Goal: Check status: Check status

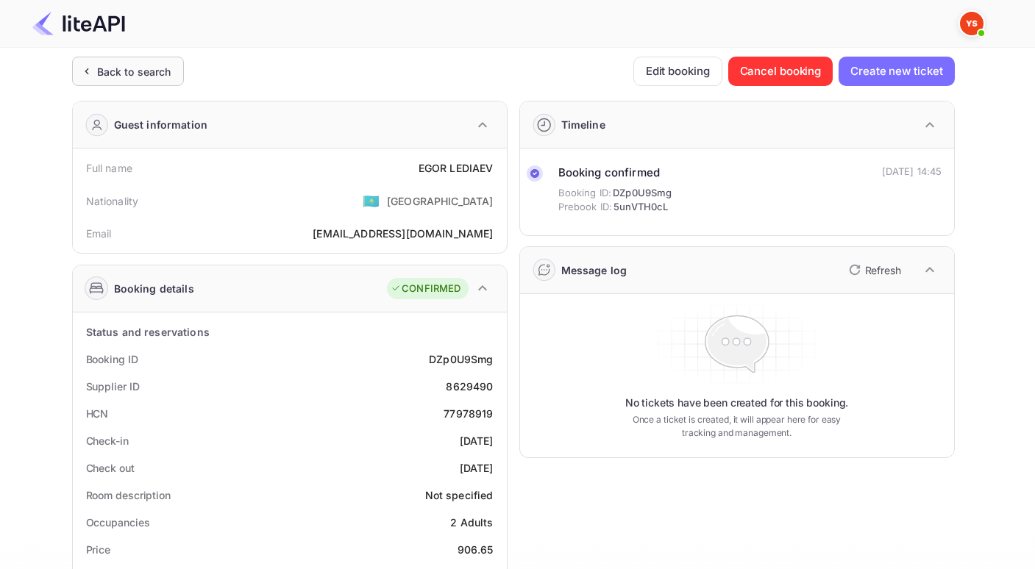
click at [115, 78] on div "Back to search" at bounding box center [134, 71] width 74 height 15
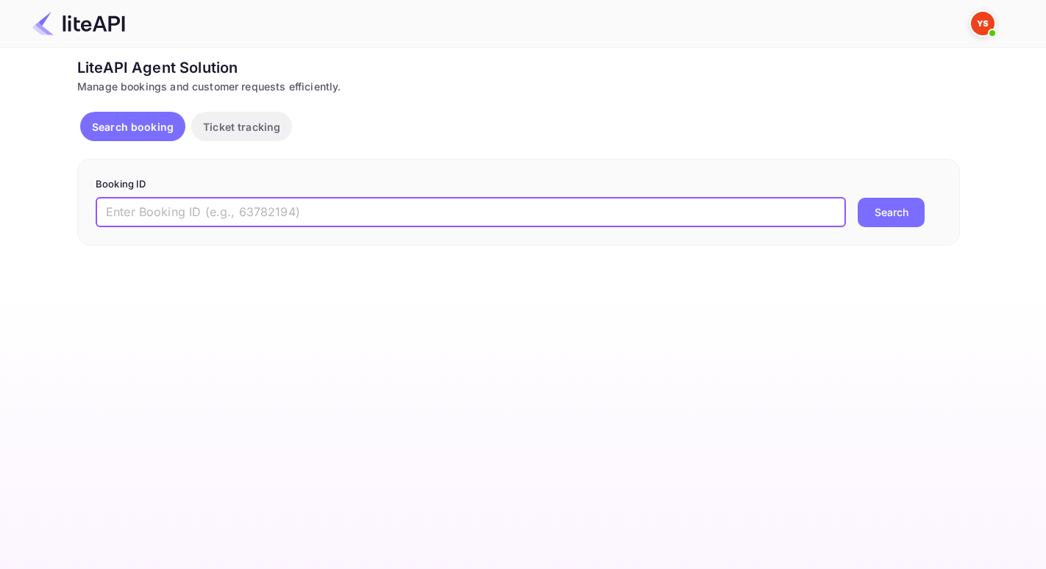
click at [235, 205] on input "text" at bounding box center [471, 212] width 750 height 29
paste input "7806582"
type input "7806582"
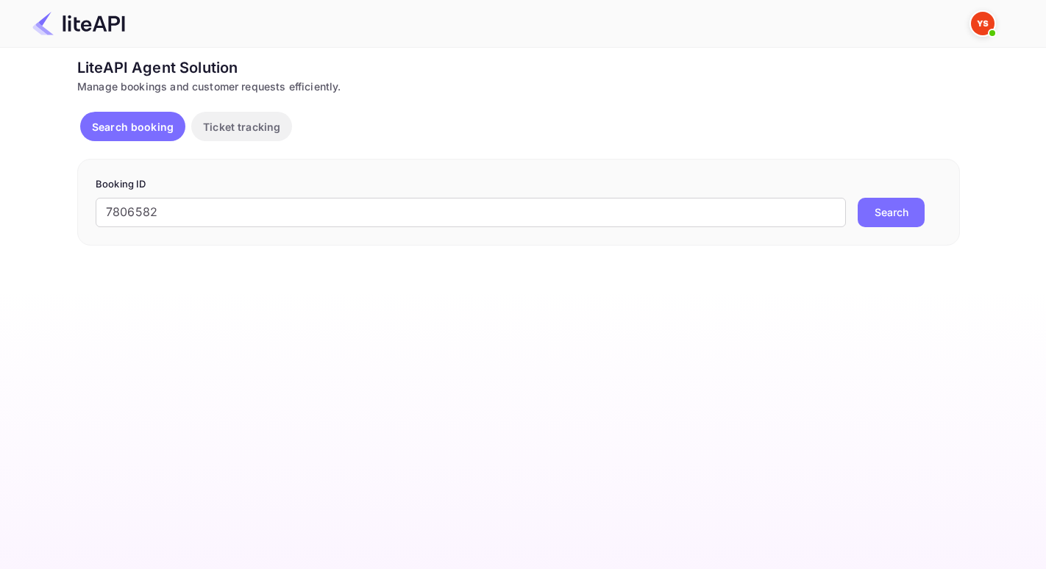
click at [900, 211] on button "Search" at bounding box center [891, 212] width 67 height 29
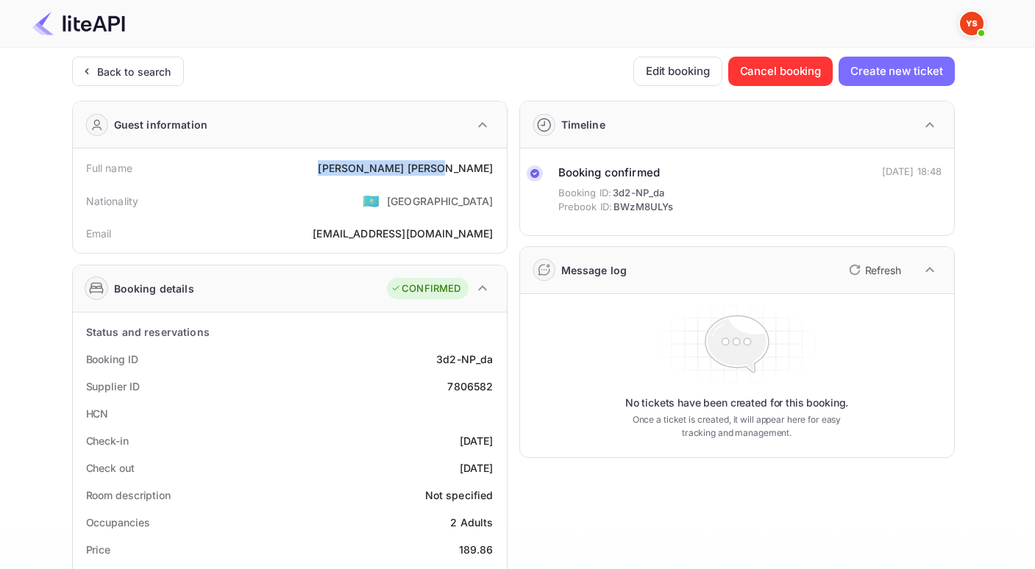
drag, startPoint x: 419, startPoint y: 166, endPoint x: 497, endPoint y: 167, distance: 77.3
click at [497, 167] on div "Full name [PERSON_NAME]" at bounding box center [290, 167] width 422 height 27
copy div "[PERSON_NAME]"
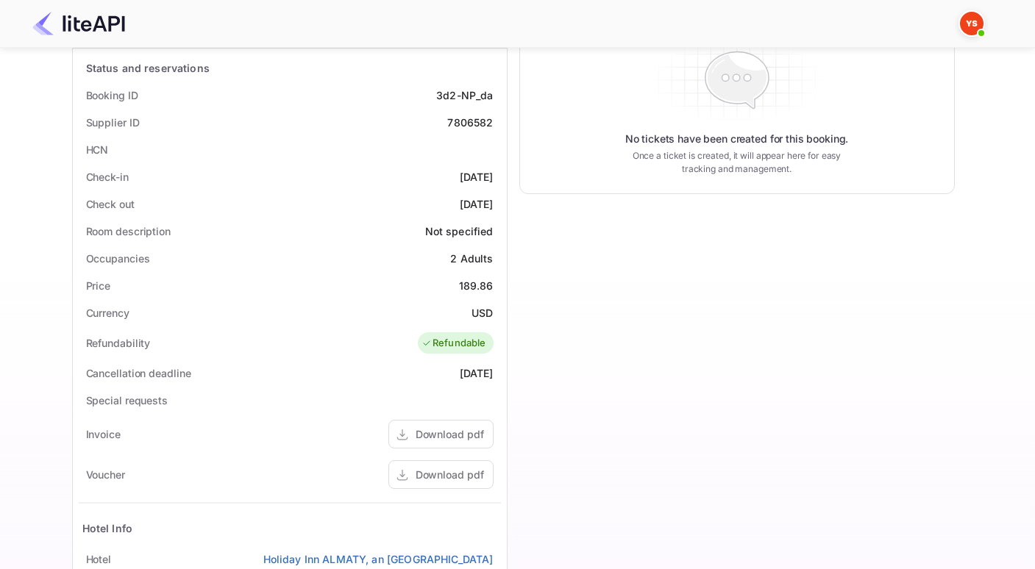
scroll to position [315, 0]
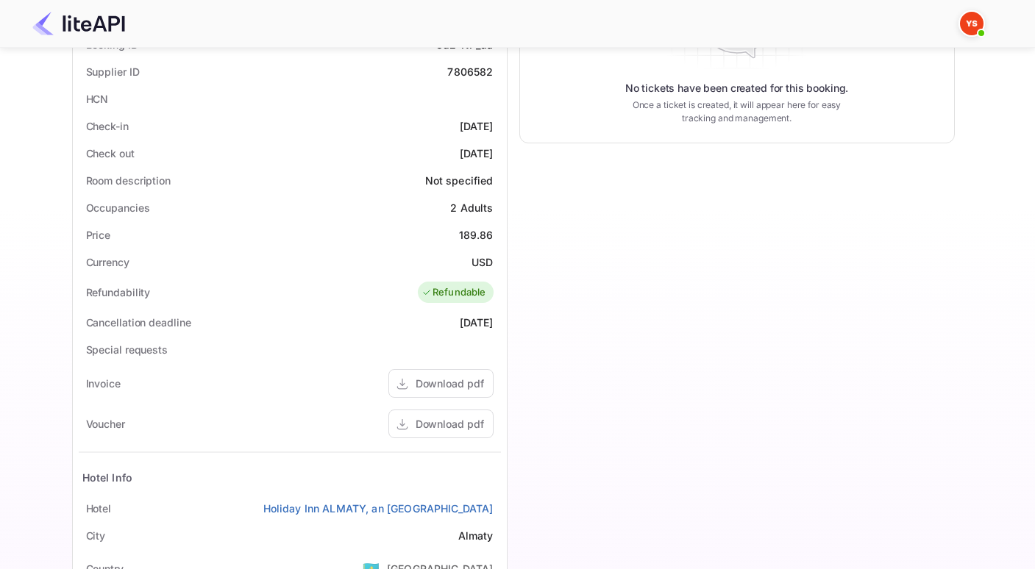
drag, startPoint x: 452, startPoint y: 234, endPoint x: 463, endPoint y: 232, distance: 11.1
click at [462, 232] on div "Price 189.86" at bounding box center [290, 234] width 422 height 27
click at [462, 246] on div "Price 189.86" at bounding box center [290, 234] width 422 height 27
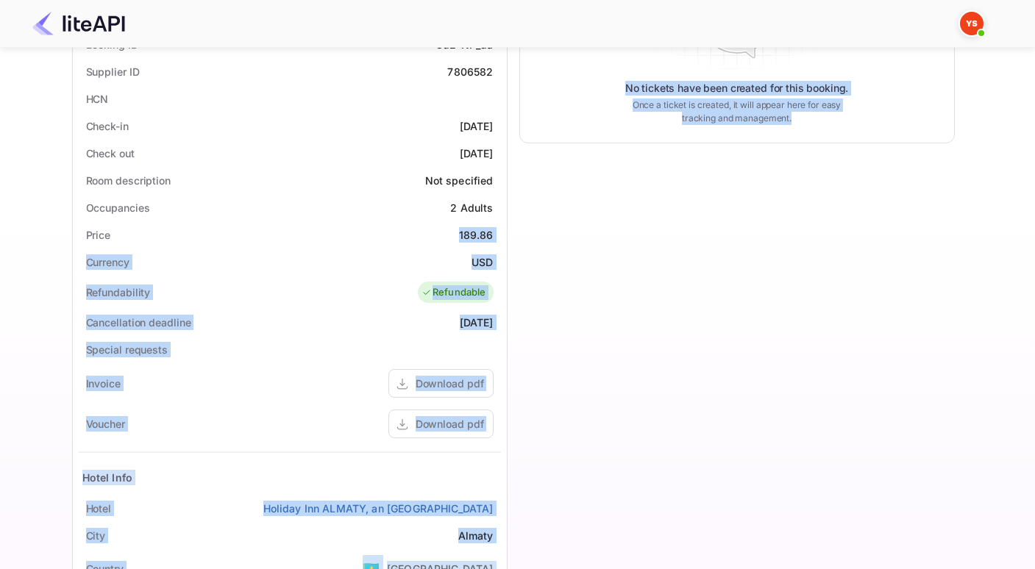
drag, startPoint x: 458, startPoint y: 234, endPoint x: 508, endPoint y: 238, distance: 50.9
click at [508, 238] on div "Guest information Full name [PERSON_NAME] Nationality 🇰🇿 [DEMOGRAPHIC_DATA] Ema…" at bounding box center [507, 256] width 895 height 964
click at [476, 242] on div "189.86" at bounding box center [476, 234] width 35 height 15
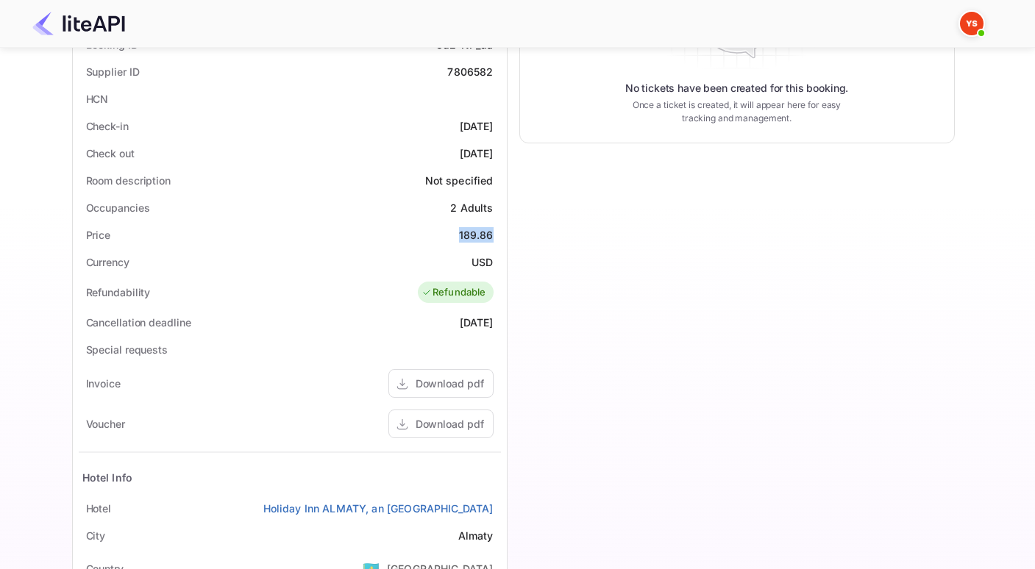
drag, startPoint x: 458, startPoint y: 232, endPoint x: 494, endPoint y: 235, distance: 36.9
click at [494, 235] on div "Price 189.86" at bounding box center [290, 234] width 422 height 27
copy div "189.86"
